Goal: Book appointment/travel/reservation

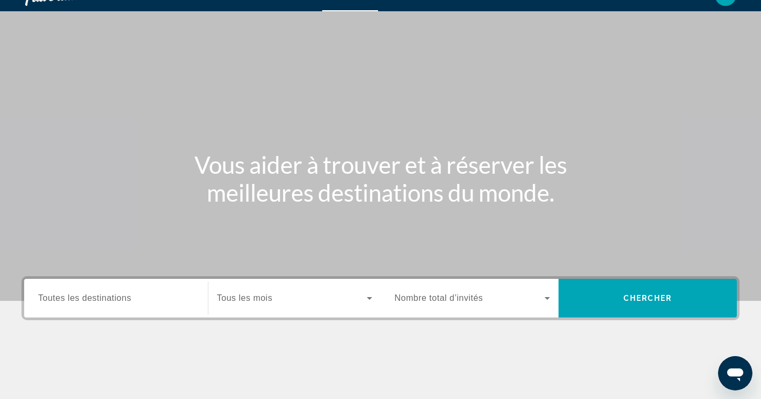
scroll to position [21, 0]
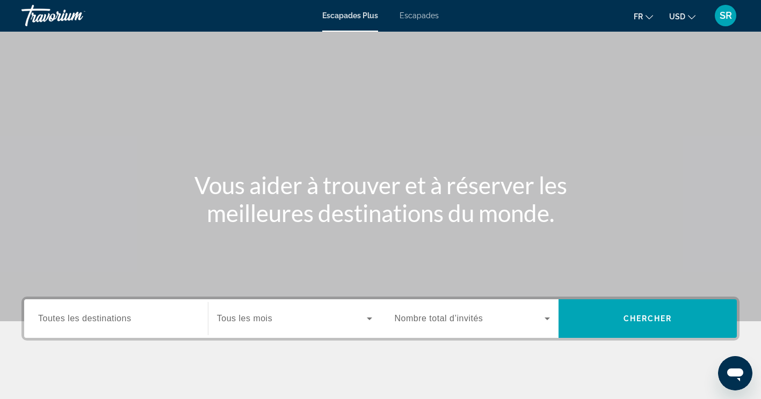
scroll to position [0, 0]
click at [411, 16] on span "Escapades" at bounding box center [418, 16] width 39 height 9
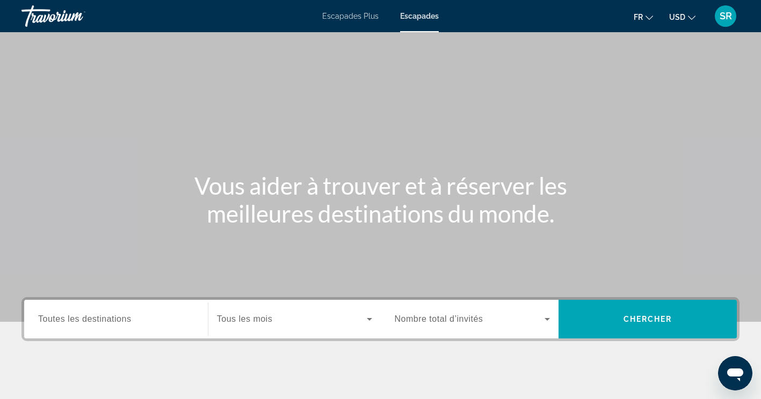
click at [78, 312] on div "Widget de recherche" at bounding box center [116, 319] width 156 height 31
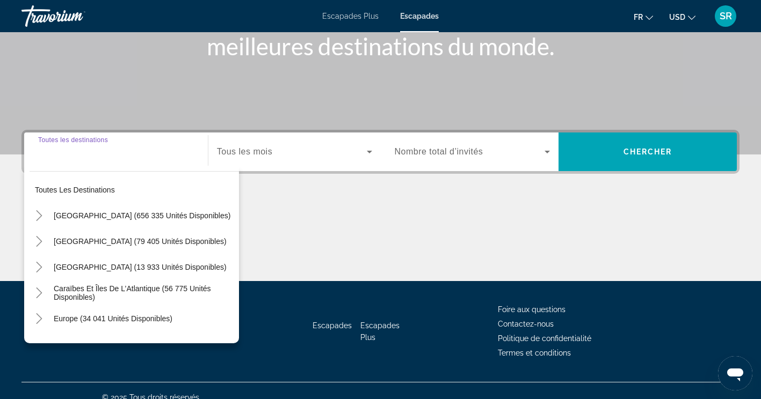
scroll to position [181, 0]
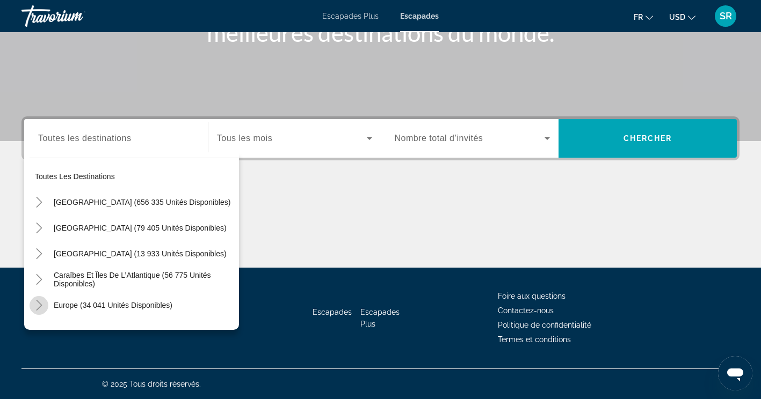
click at [38, 307] on icon "Toggle Europe (34 041 unités disponibles)" at bounding box center [39, 305] width 11 height 11
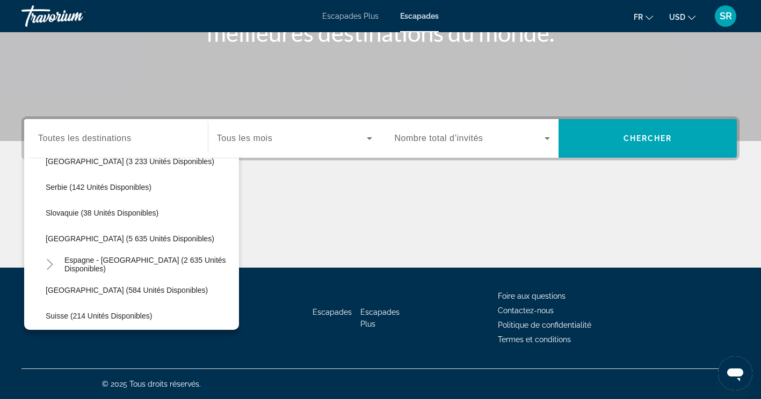
scroll to position [521, 0]
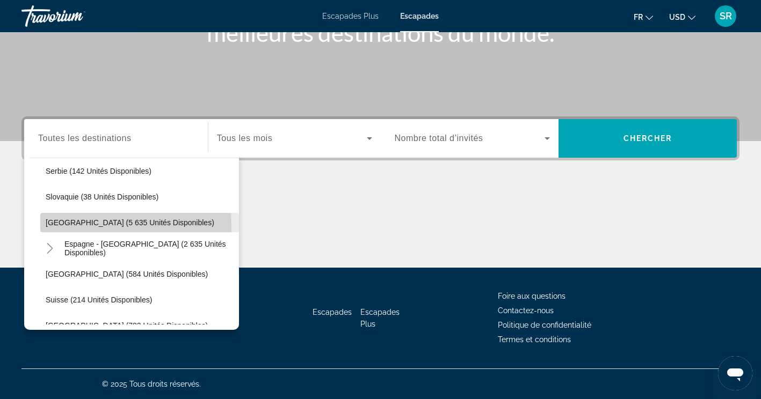
click at [63, 228] on span "Widget de recherche" at bounding box center [139, 223] width 199 height 26
type input "**********"
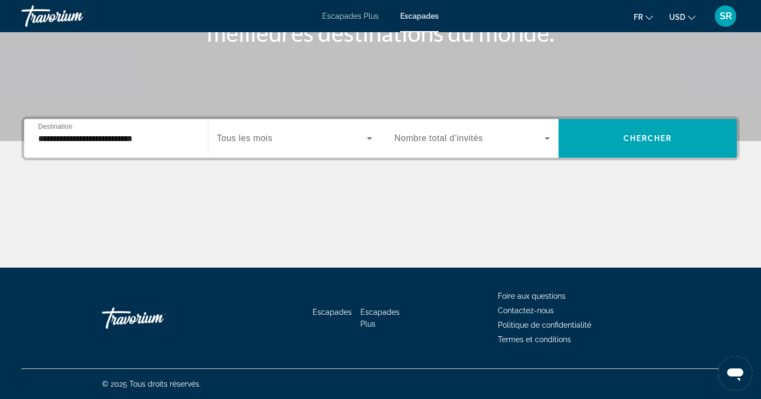
click at [276, 116] on div "**********" at bounding box center [380, 138] width 718 height 44
click at [281, 127] on div "Widget de recherche" at bounding box center [294, 138] width 155 height 30
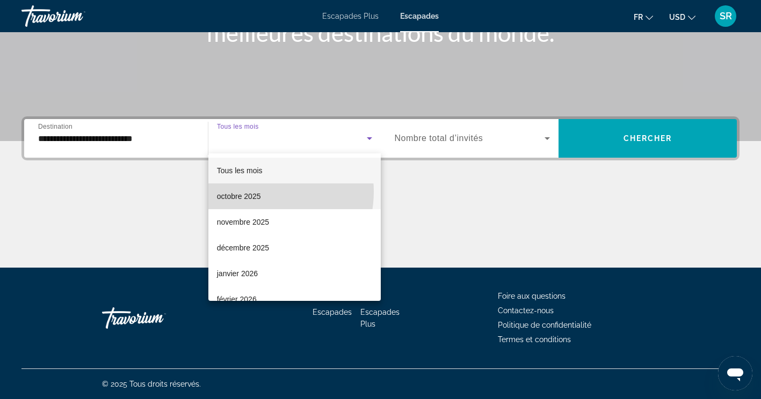
click at [253, 192] on font "octobre 2025" at bounding box center [239, 196] width 44 height 9
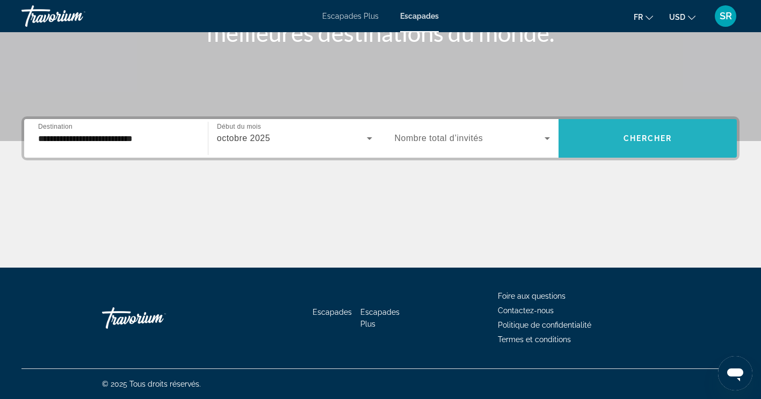
click at [633, 137] on span "Chercher" at bounding box center [647, 138] width 49 height 9
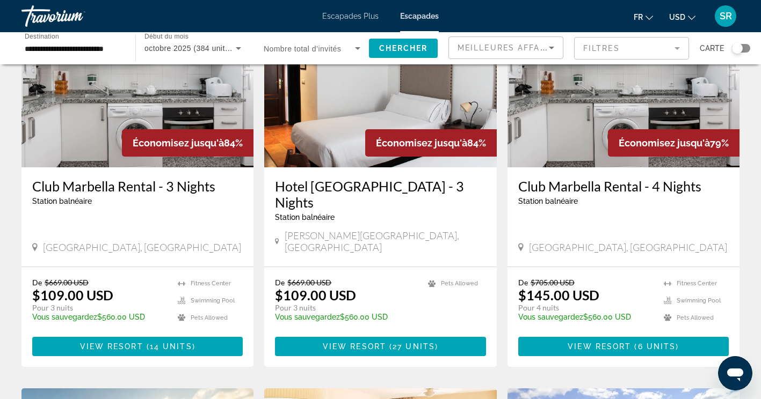
scroll to position [107, 0]
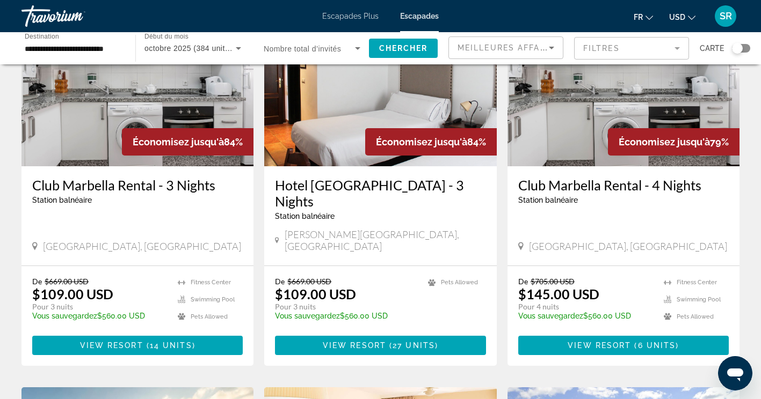
click at [565, 185] on h3 "Club Marbella Rental - 4 Nights" at bounding box center [623, 185] width 210 height 16
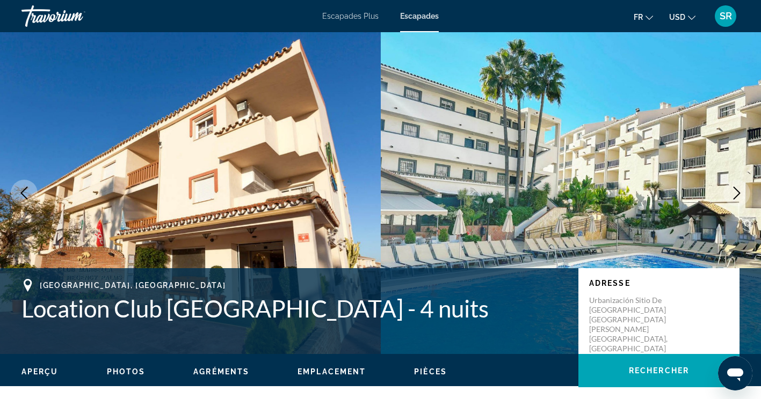
click at [738, 193] on icon "Image suivante" at bounding box center [736, 193] width 13 height 13
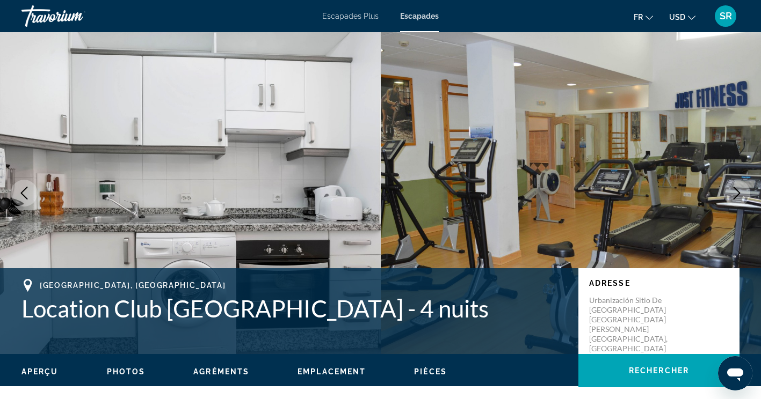
click at [738, 193] on icon "Image suivante" at bounding box center [736, 193] width 13 height 13
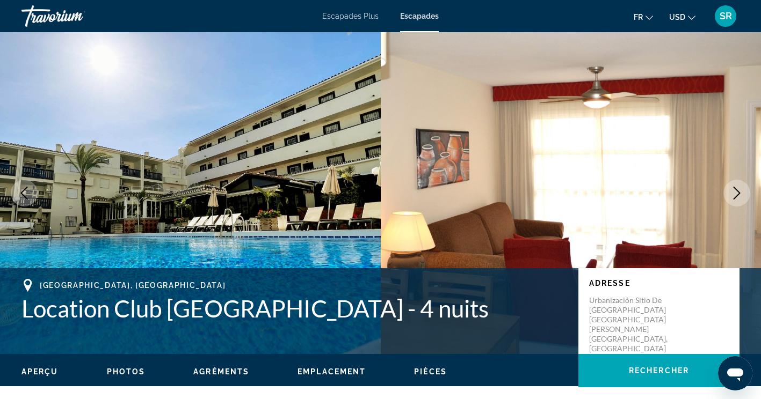
click at [738, 193] on icon "Image suivante" at bounding box center [736, 193] width 13 height 13
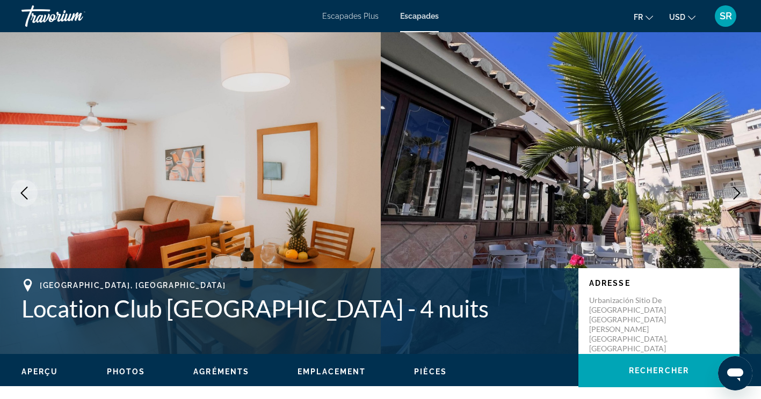
click at [738, 193] on icon "Image suivante" at bounding box center [736, 193] width 13 height 13
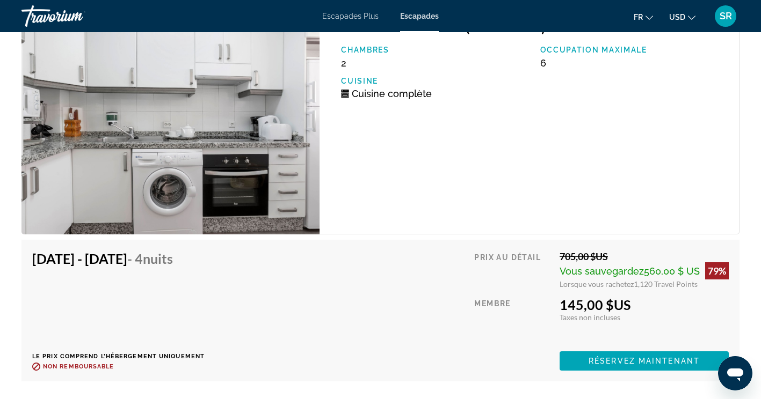
scroll to position [1818, 0]
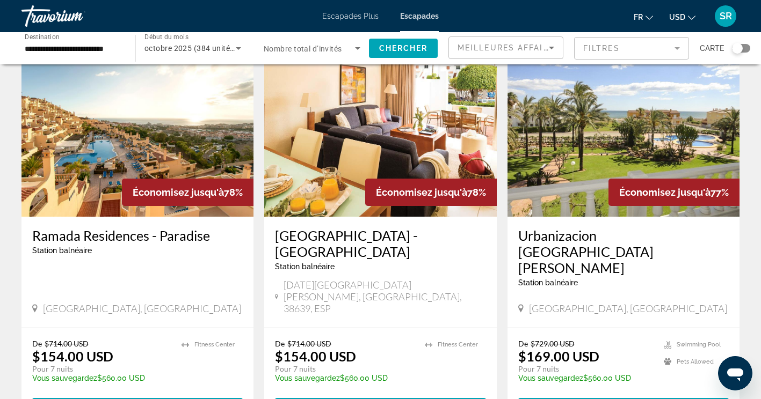
scroll to position [451, 0]
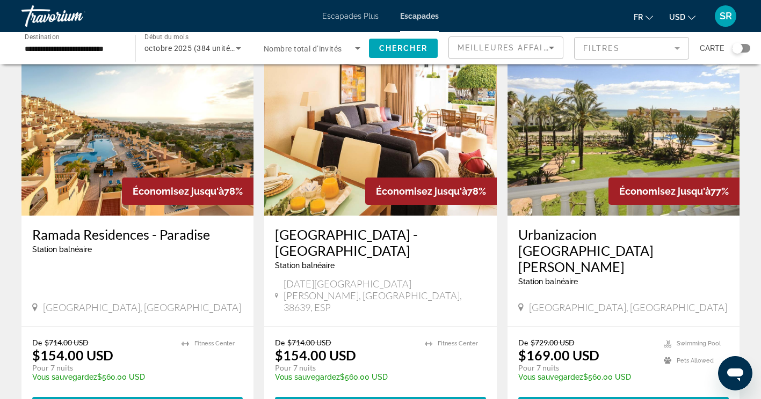
click at [606, 227] on h3 "Urbanizacion [GEOGRAPHIC_DATA][PERSON_NAME]" at bounding box center [623, 251] width 210 height 48
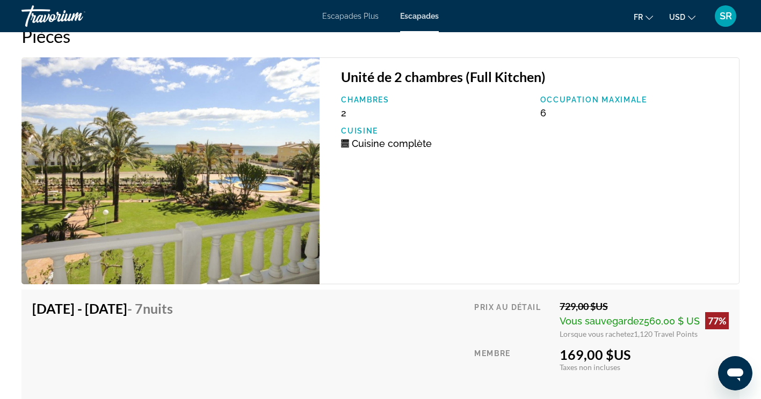
scroll to position [1818, 0]
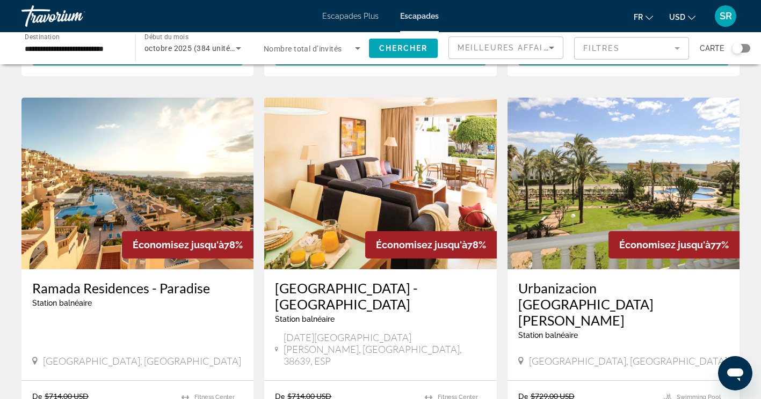
scroll to position [400, 0]
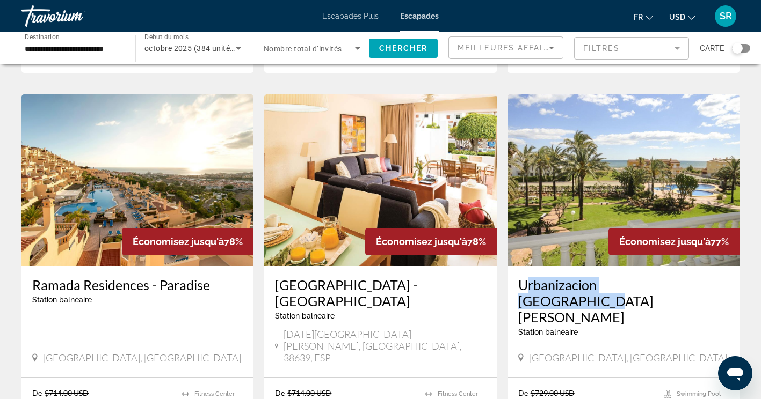
drag, startPoint x: 511, startPoint y: 255, endPoint x: 686, endPoint y: 252, distance: 175.0
click at [686, 266] on div "Urbanizacion [GEOGRAPHIC_DATA][PERSON_NAME] balnéaire - Ceci est une station d'…" at bounding box center [623, 321] width 232 height 111
copy h3 "Urbanizacion [GEOGRAPHIC_DATA][PERSON_NAME]"
click at [724, 282] on div "Urbanizacion [GEOGRAPHIC_DATA][PERSON_NAME] balnéaire - Ceci est une station d'…" at bounding box center [623, 311] width 210 height 68
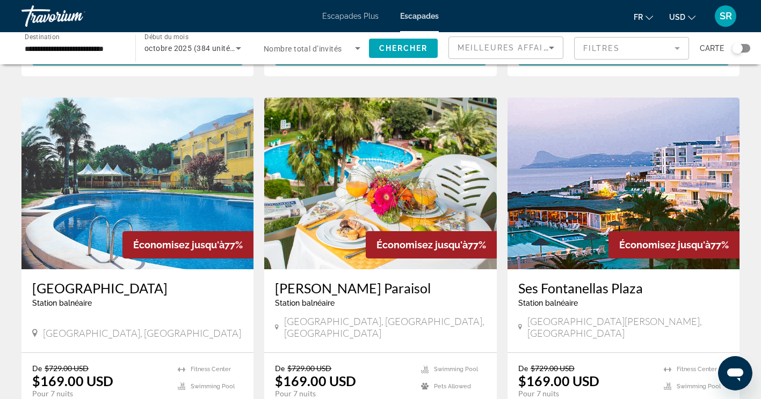
scroll to position [1184, 0]
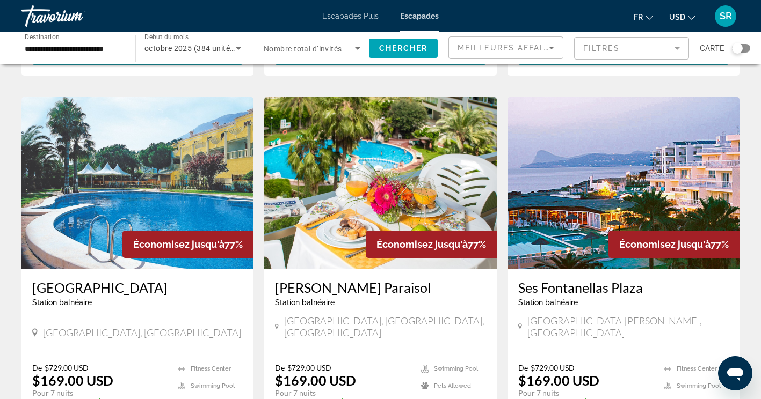
click at [108, 280] on h3 "[GEOGRAPHIC_DATA]" at bounding box center [137, 288] width 210 height 16
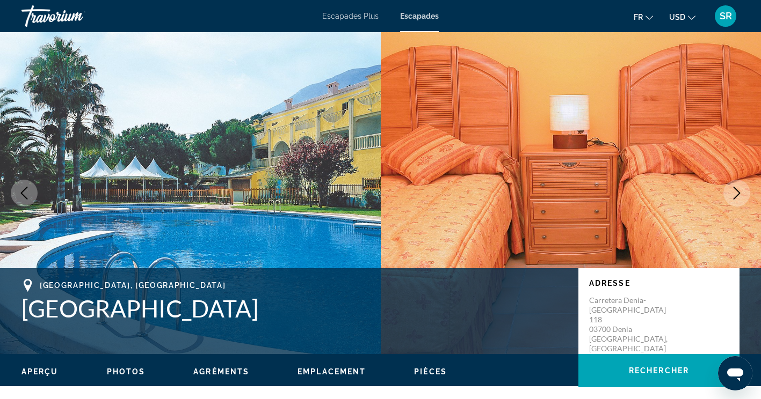
click at [736, 192] on icon "Image suivante" at bounding box center [736, 193] width 13 height 13
click at [740, 188] on icon "Image suivante" at bounding box center [736, 193] width 13 height 13
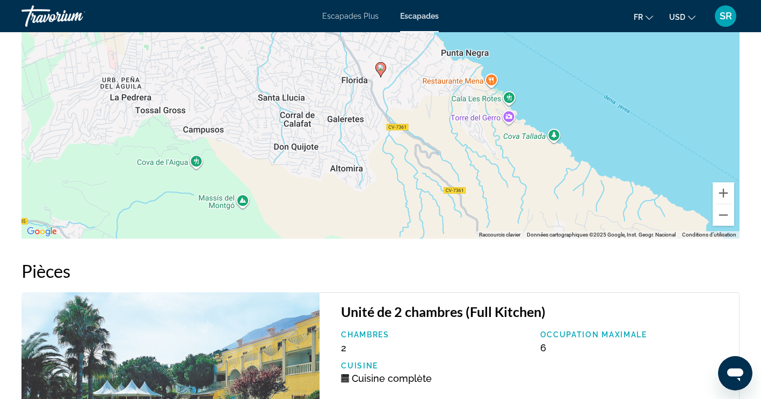
scroll to position [1508, 0]
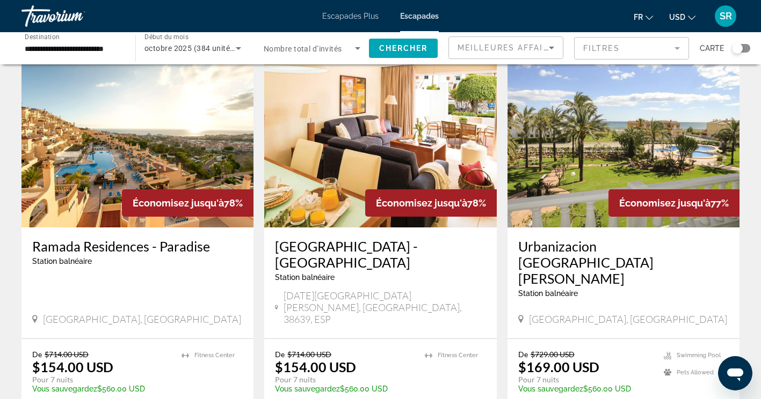
scroll to position [440, 0]
click at [177, 238] on h3 "Ramada Residences - Paradise" at bounding box center [137, 246] width 210 height 16
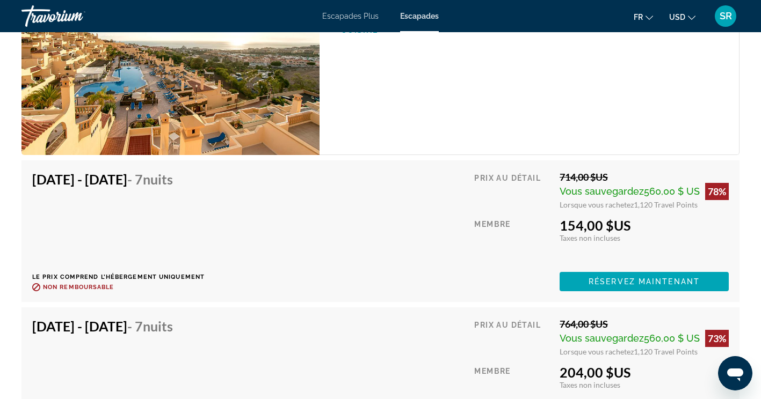
scroll to position [1993, 0]
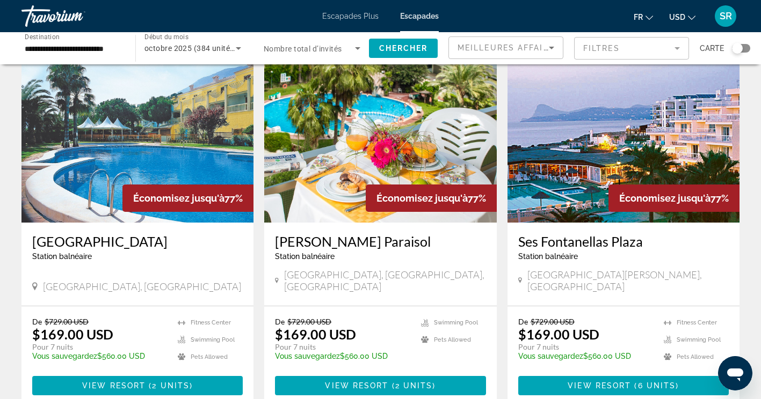
scroll to position [1233, 0]
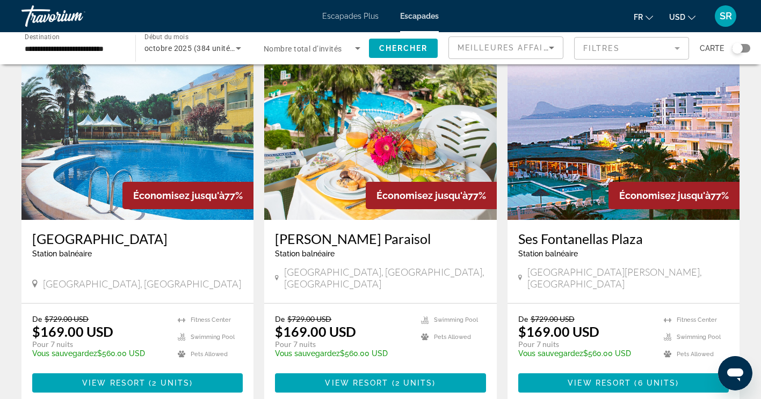
click at [395, 231] on h3 "[PERSON_NAME] Paraisol" at bounding box center [380, 239] width 210 height 16
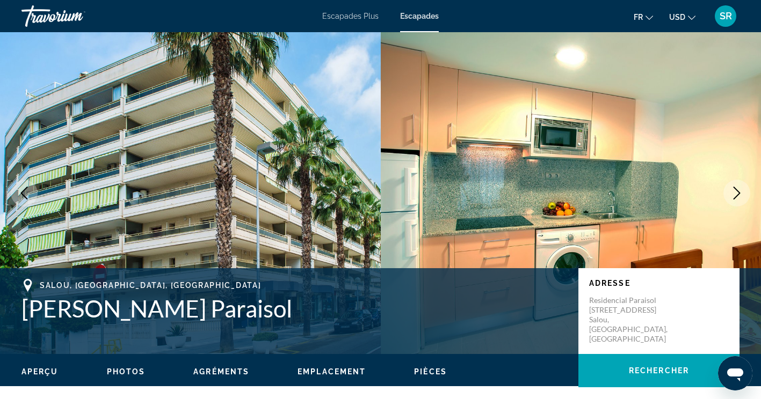
click at [742, 191] on icon "Image suivante" at bounding box center [736, 193] width 13 height 13
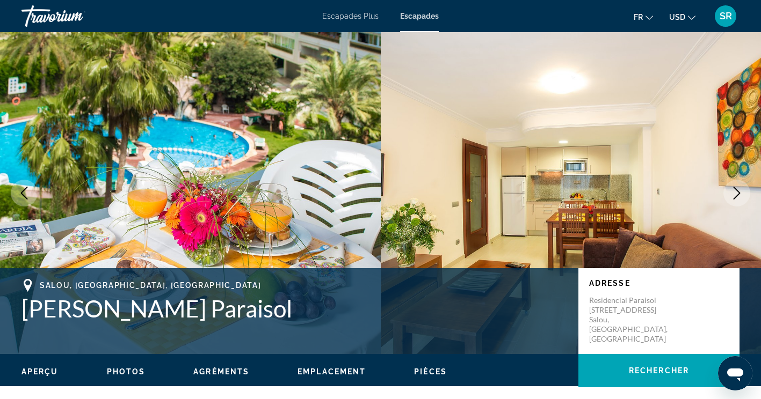
click at [732, 188] on icon "Image suivante" at bounding box center [736, 193] width 13 height 13
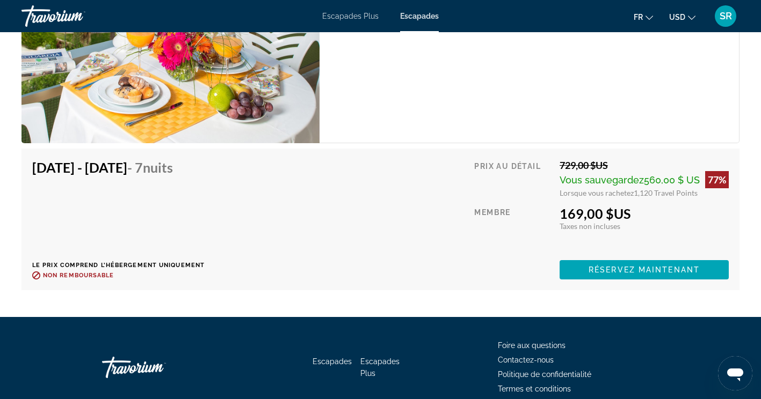
scroll to position [2015, 0]
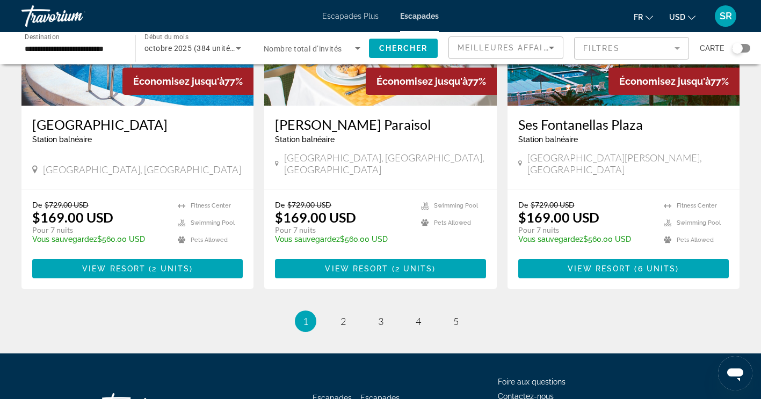
scroll to position [1350, 0]
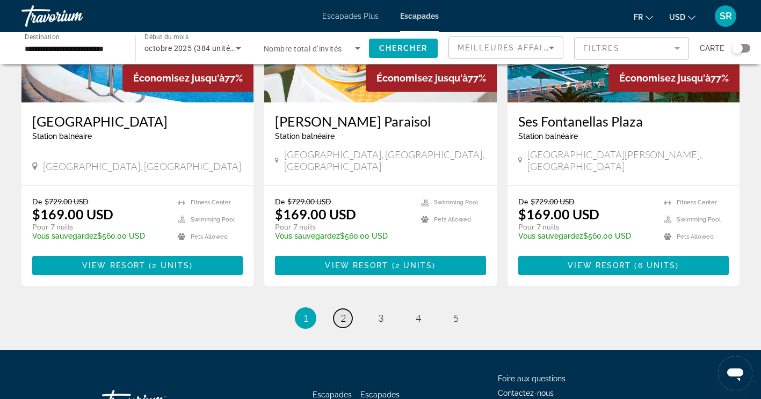
click at [340, 309] on link "page 2" at bounding box center [342, 318] width 19 height 19
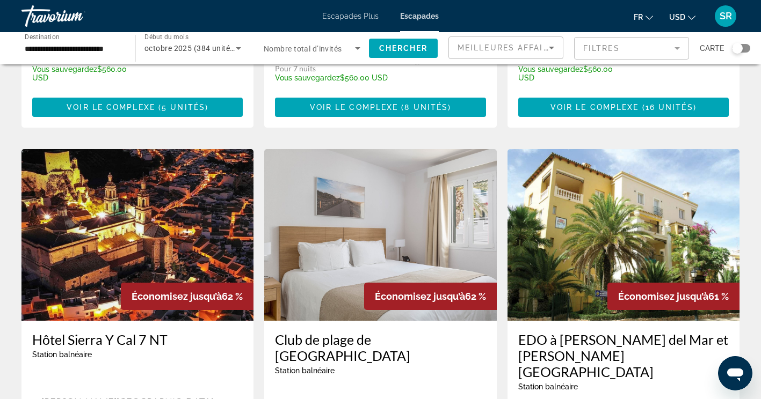
scroll to position [1118, 0]
